Goal: Find specific page/section: Find specific page/section

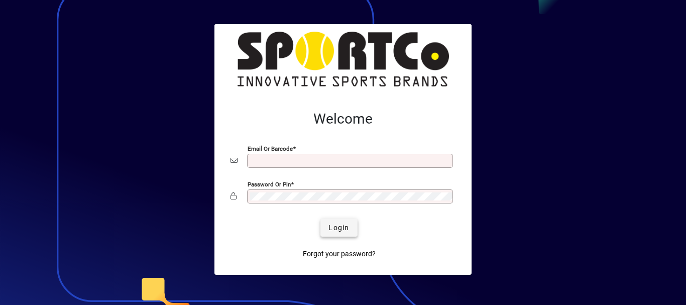
type input "**********"
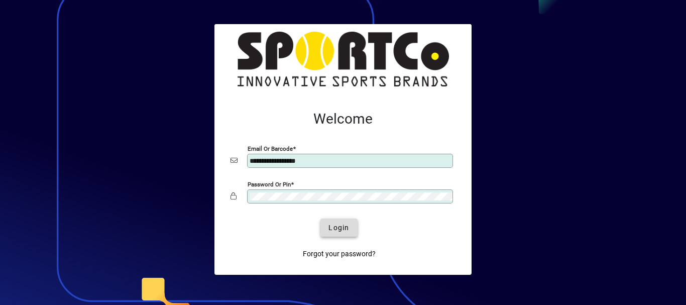
click at [339, 228] on span "Login" at bounding box center [338, 227] width 21 height 11
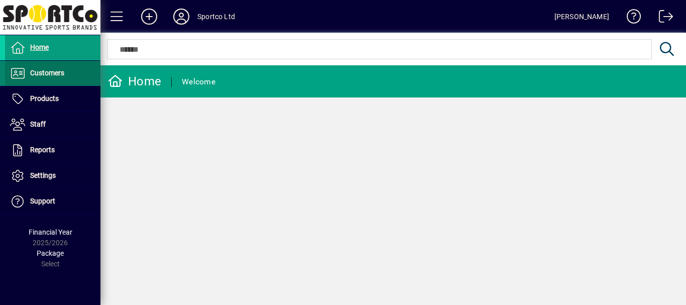
click at [45, 72] on span "Customers" at bounding box center [47, 73] width 34 height 8
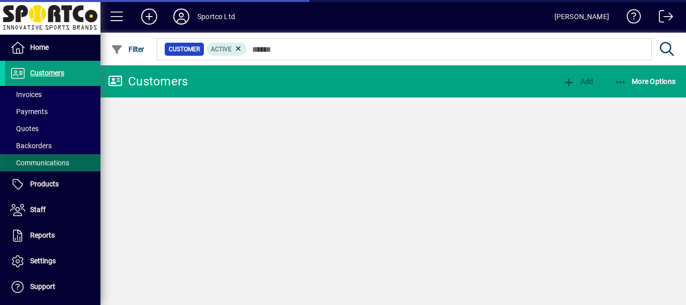
click at [39, 162] on span "Communications" at bounding box center [39, 163] width 59 height 8
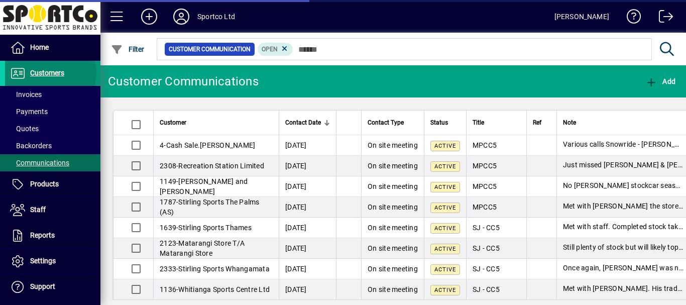
click at [50, 73] on span "Customers" at bounding box center [47, 73] width 34 height 8
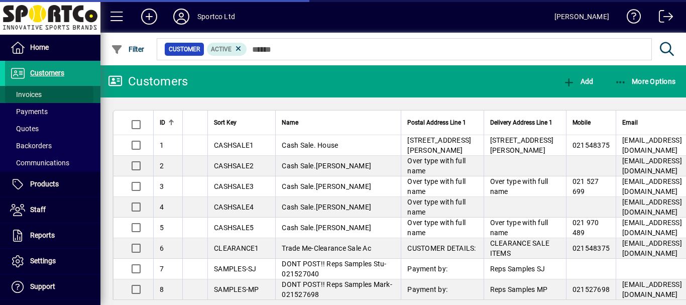
click at [28, 95] on span "Invoices" at bounding box center [26, 94] width 32 height 8
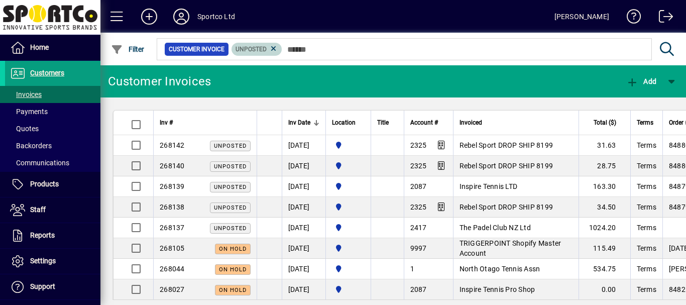
click at [275, 48] on icon at bounding box center [273, 48] width 9 height 9
